Goal: Information Seeking & Learning: Learn about a topic

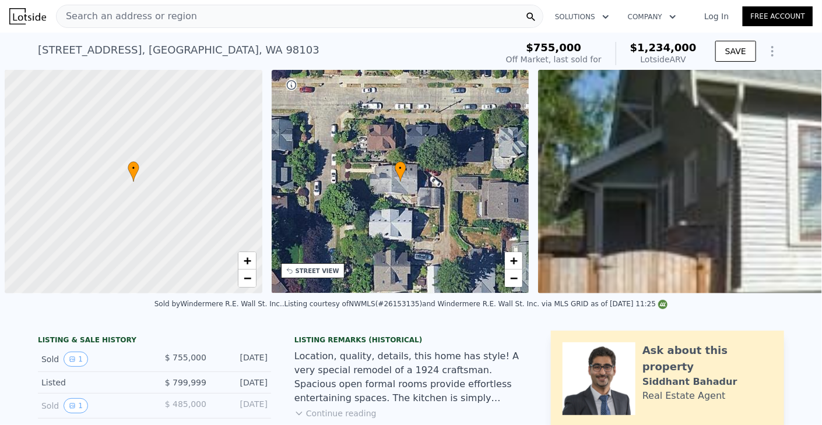
scroll to position [0, 5]
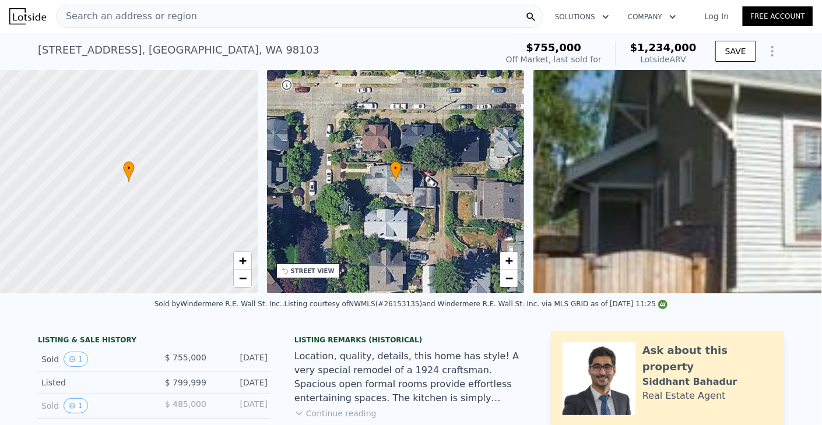
click at [249, 19] on div "Search an address or region" at bounding box center [299, 16] width 487 height 23
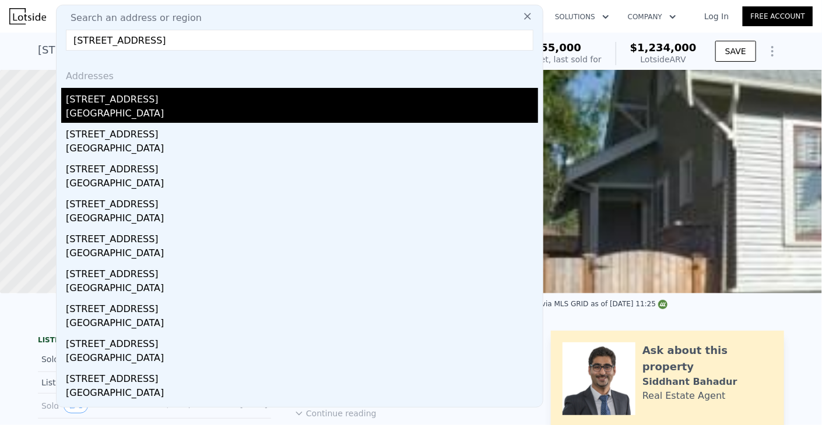
type input "[STREET_ADDRESS]"
click at [157, 112] on div "[GEOGRAPHIC_DATA]" at bounding box center [302, 115] width 472 height 16
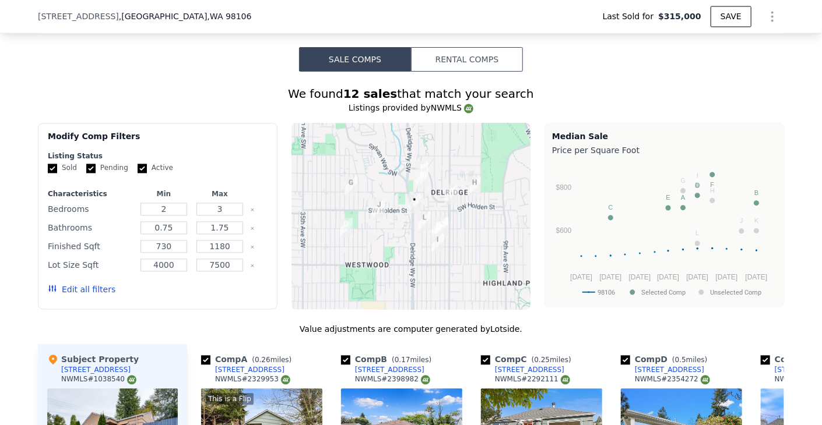
scroll to position [1219, 0]
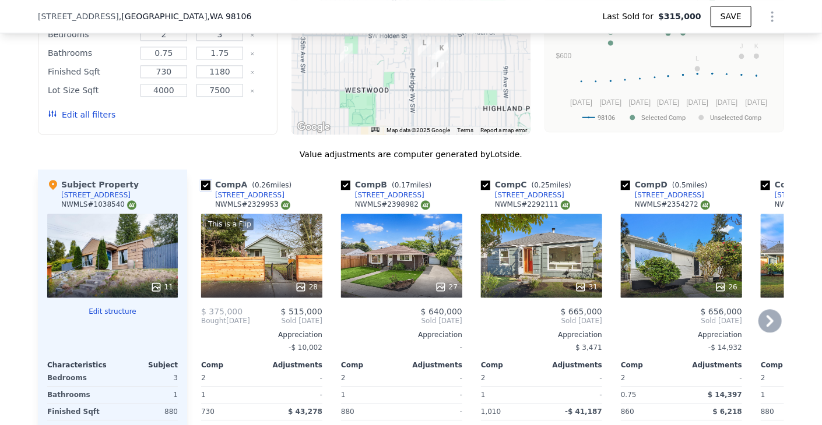
click at [203, 189] on input "checkbox" at bounding box center [205, 185] width 9 height 9
checkbox input "false"
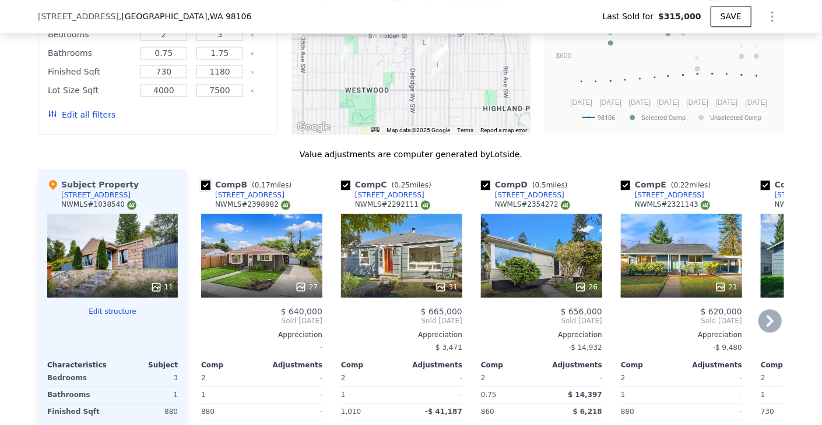
click at [201, 188] on input "checkbox" at bounding box center [205, 185] width 9 height 9
checkbox input "false"
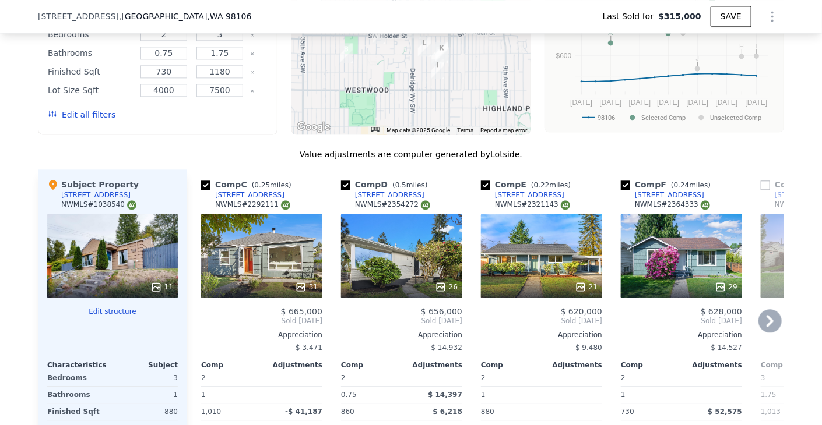
click at [202, 185] on div "Comp C ( 0.25 miles)" at bounding box center [248, 185] width 95 height 12
click at [201, 190] on input "checkbox" at bounding box center [205, 185] width 9 height 9
checkbox input "false"
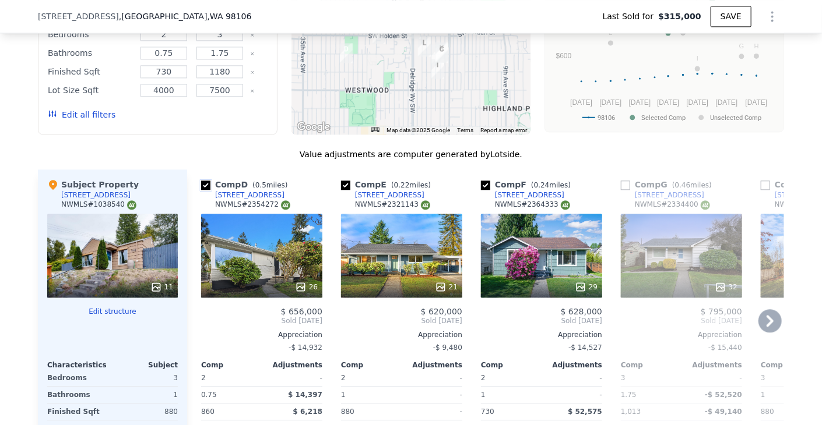
click at [201, 189] on input "checkbox" at bounding box center [205, 185] width 9 height 9
checkbox input "false"
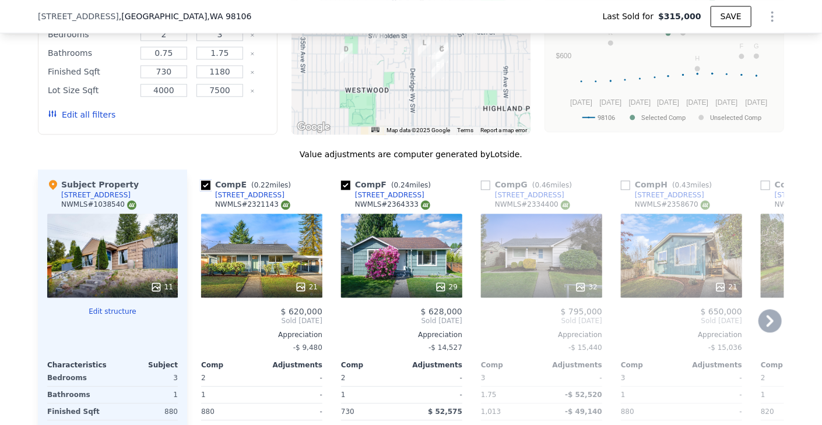
click at [201, 189] on input "checkbox" at bounding box center [205, 185] width 9 height 9
checkbox input "false"
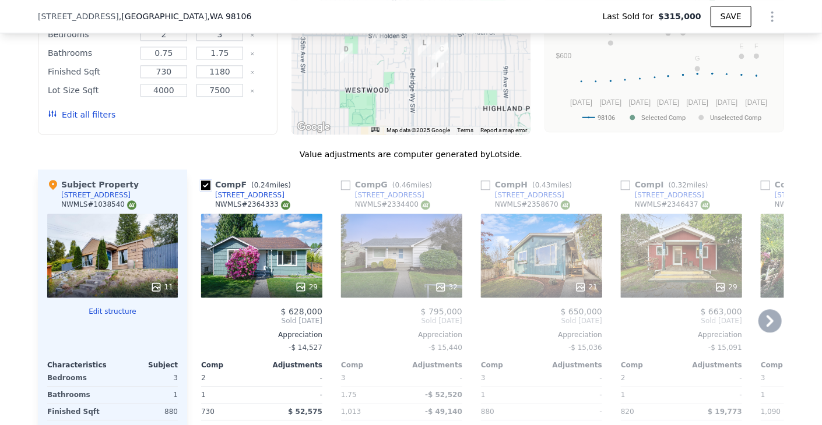
click at [201, 189] on input "checkbox" at bounding box center [205, 185] width 9 height 9
checkbox input "true"
click at [343, 190] on input "checkbox" at bounding box center [345, 185] width 9 height 9
checkbox input "true"
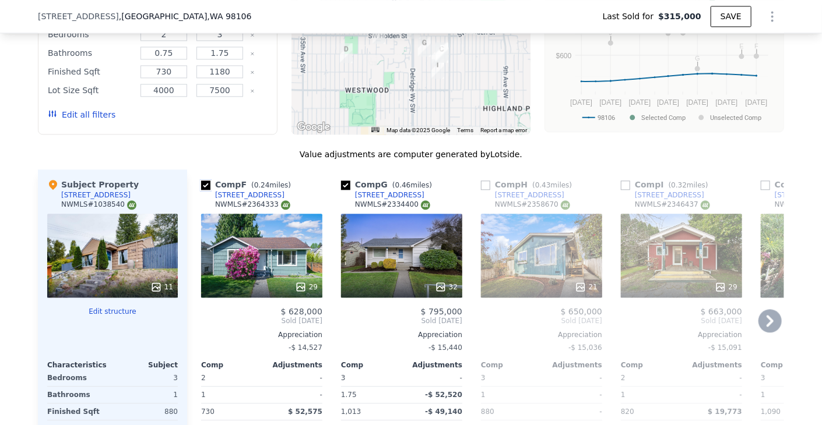
click at [203, 190] on input "checkbox" at bounding box center [205, 185] width 9 height 9
checkbox input "false"
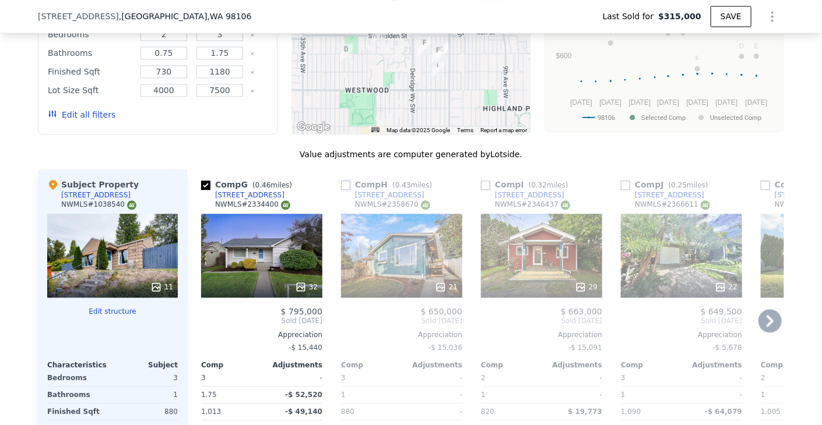
click at [341, 187] on input "checkbox" at bounding box center [345, 185] width 9 height 9
checkbox input "true"
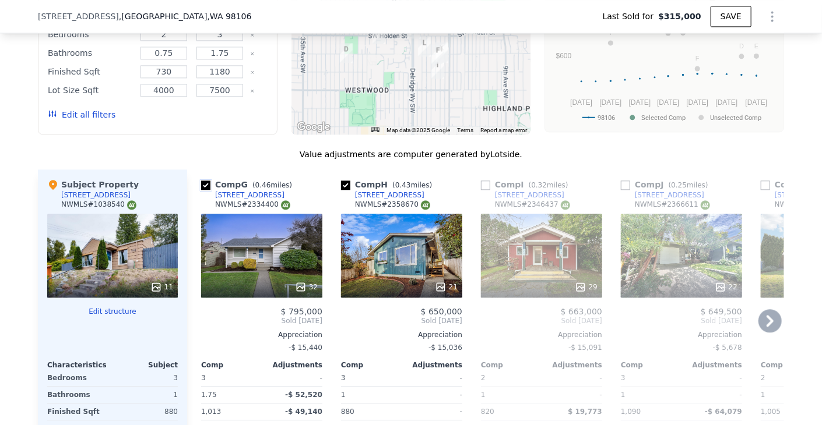
click at [201, 190] on input "checkbox" at bounding box center [205, 185] width 9 height 9
checkbox input "false"
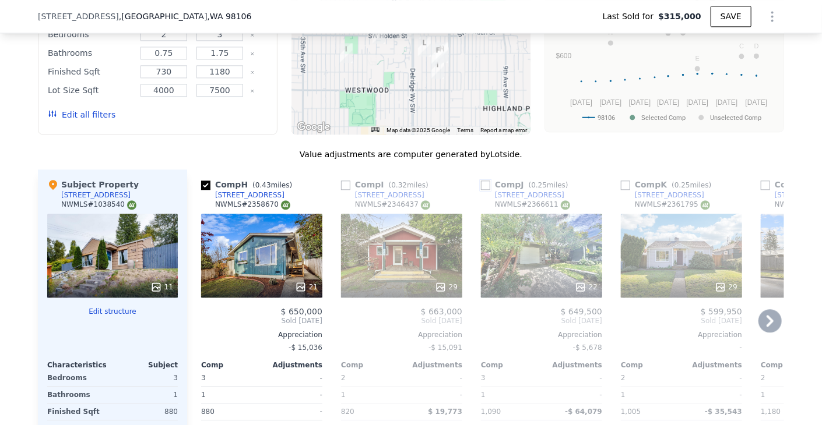
click at [481, 190] on input "checkbox" at bounding box center [485, 185] width 9 height 9
checkbox input "true"
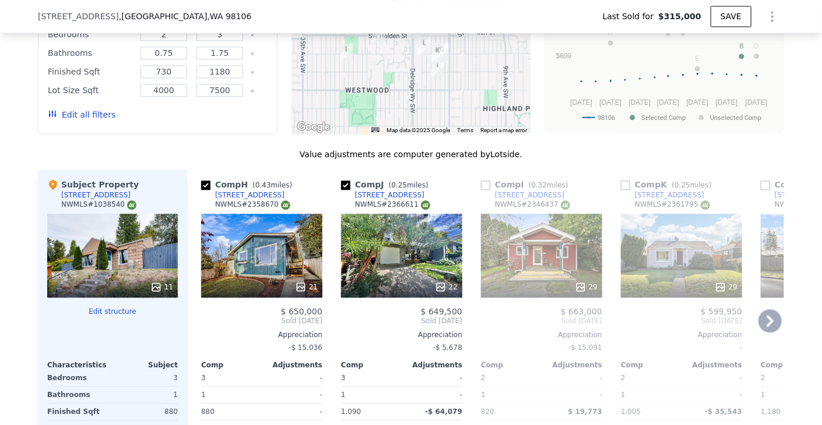
click at [765, 325] on icon at bounding box center [769, 320] width 23 height 23
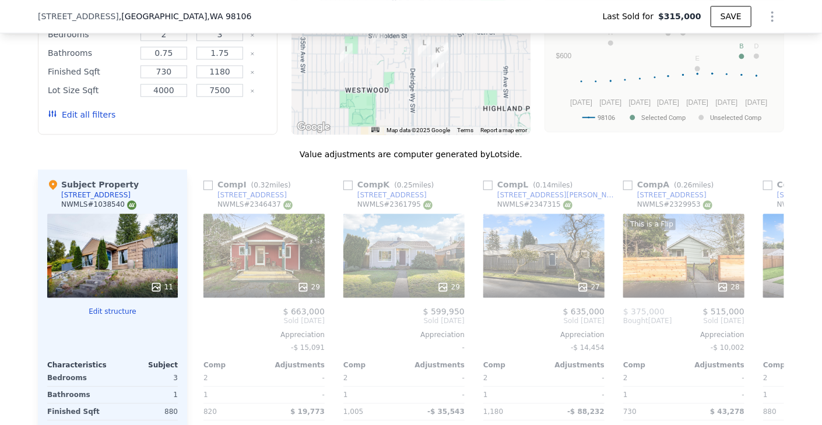
scroll to position [0, 280]
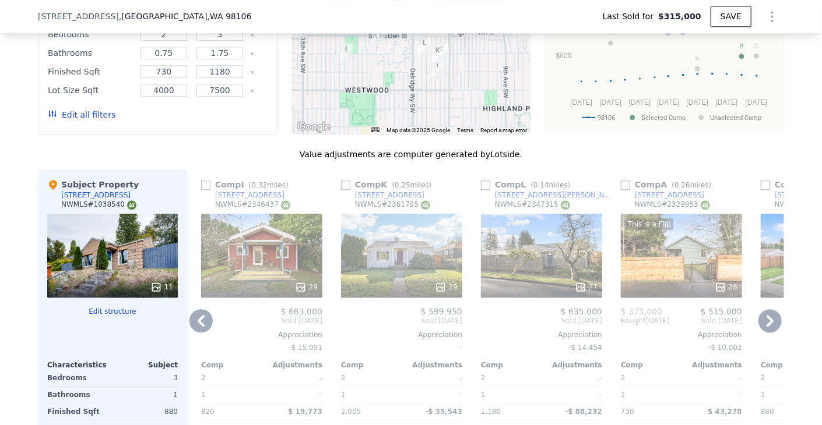
click at [201, 322] on icon at bounding box center [200, 320] width 23 height 23
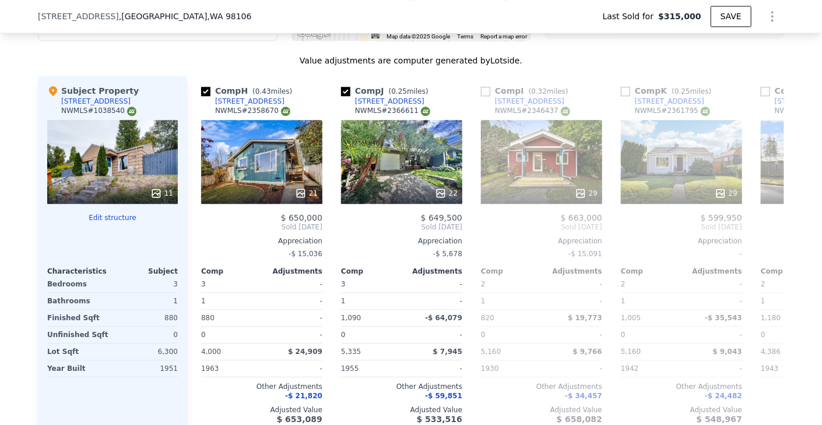
scroll to position [1511, 0]
